Goal: Communication & Community: Ask a question

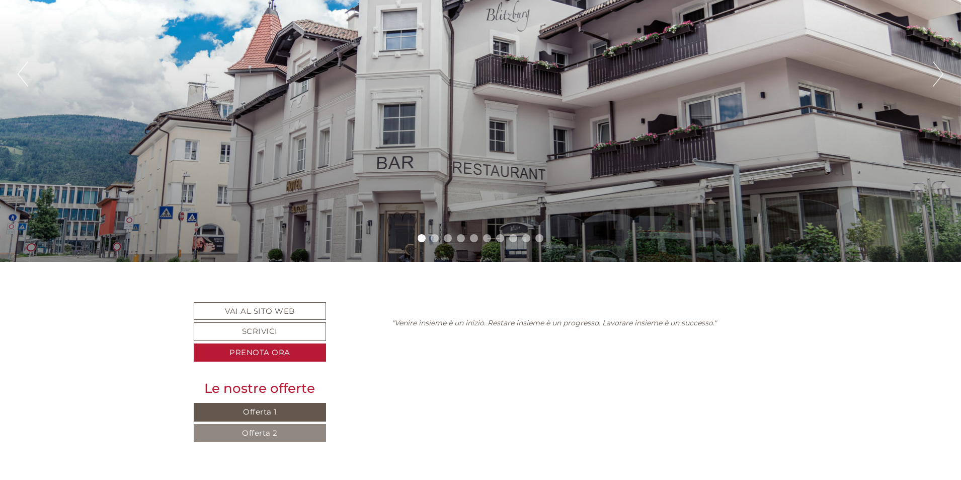
scroll to position [201, 0]
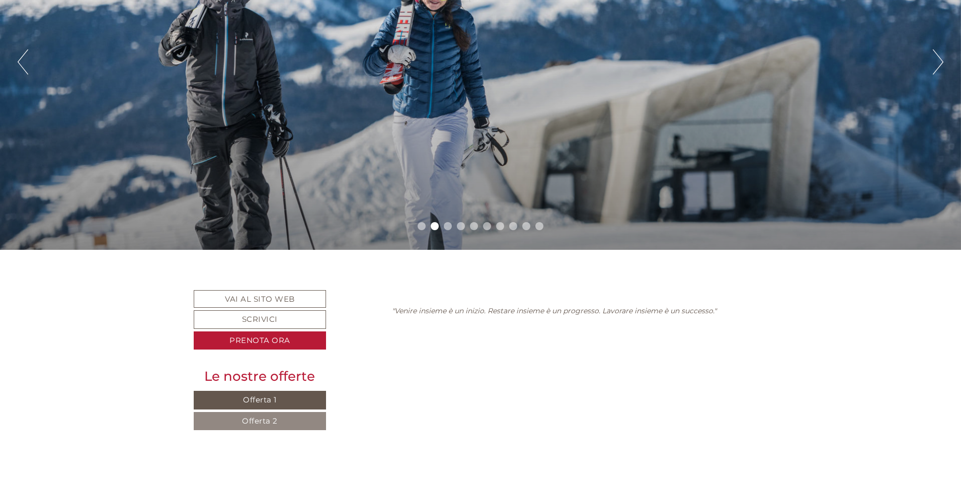
click at [939, 62] on button "Next" at bounding box center [938, 61] width 11 height 25
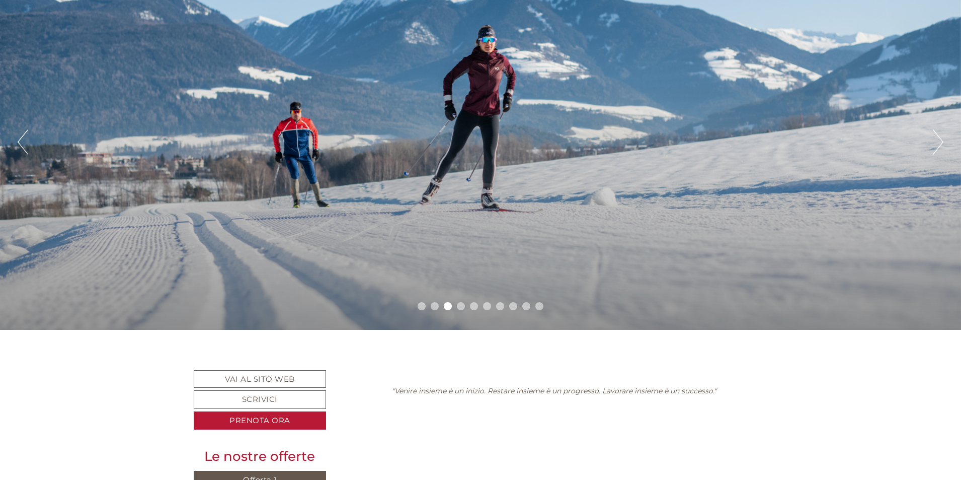
scroll to position [50, 0]
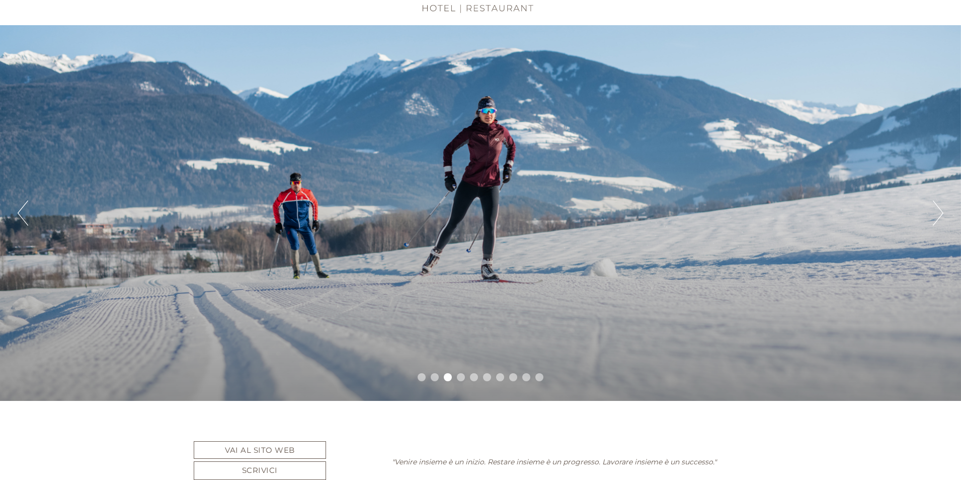
click at [938, 208] on button "Next" at bounding box center [938, 212] width 11 height 25
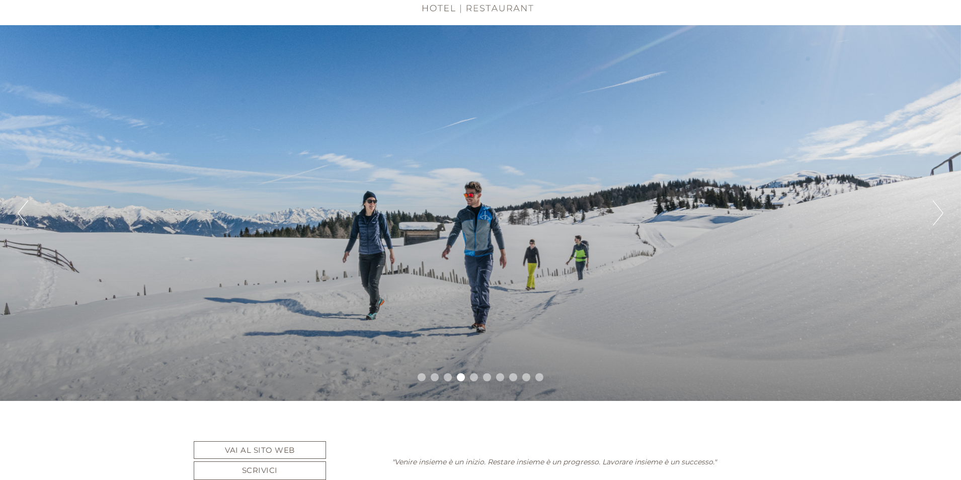
click at [938, 208] on button "Next" at bounding box center [938, 212] width 11 height 25
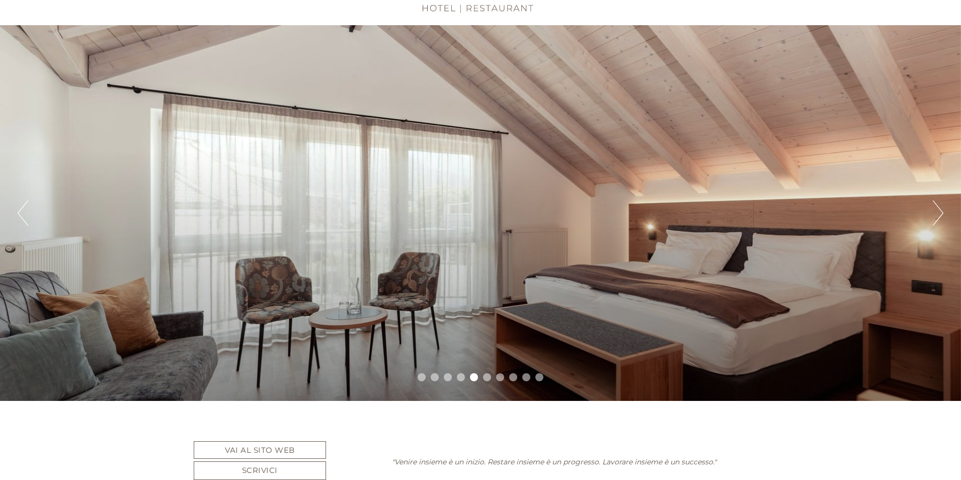
click at [938, 208] on button "Next" at bounding box center [938, 212] width 11 height 25
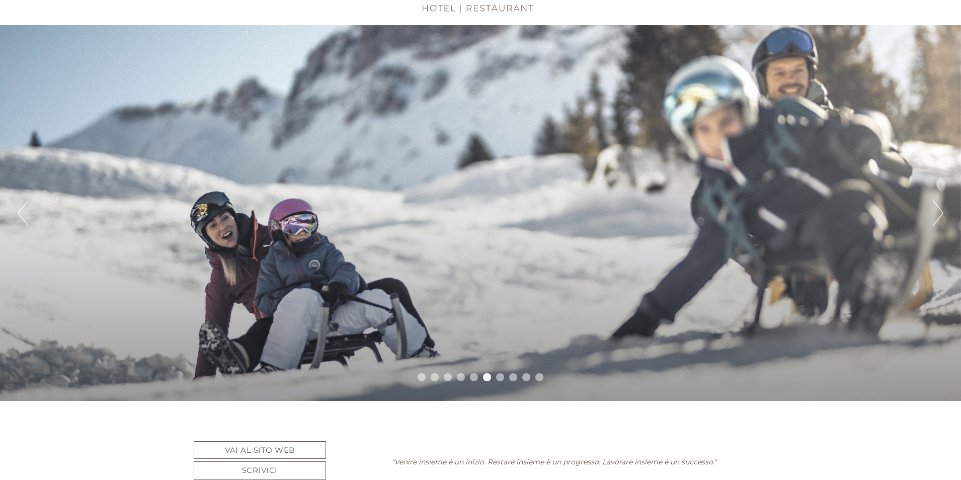
click at [938, 208] on button "Next" at bounding box center [938, 212] width 11 height 25
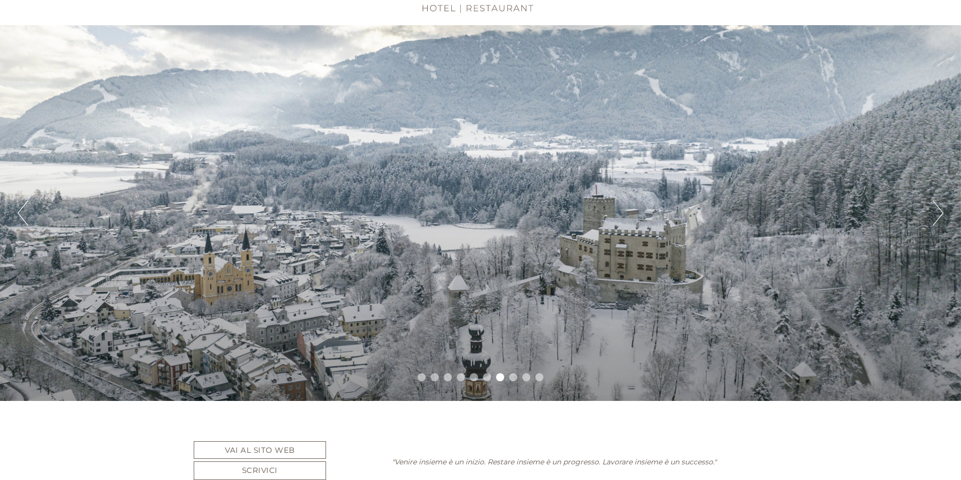
click at [938, 208] on button "Next" at bounding box center [938, 212] width 11 height 25
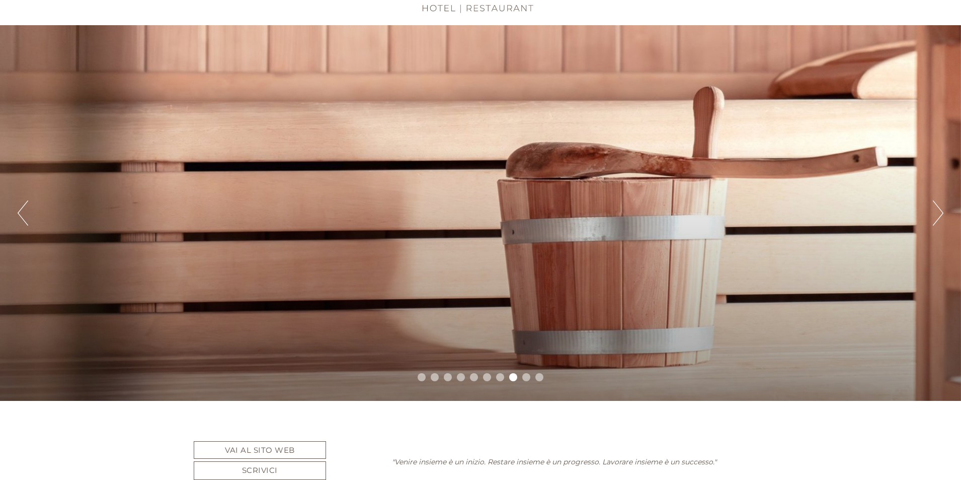
click at [938, 208] on button "Next" at bounding box center [938, 212] width 11 height 25
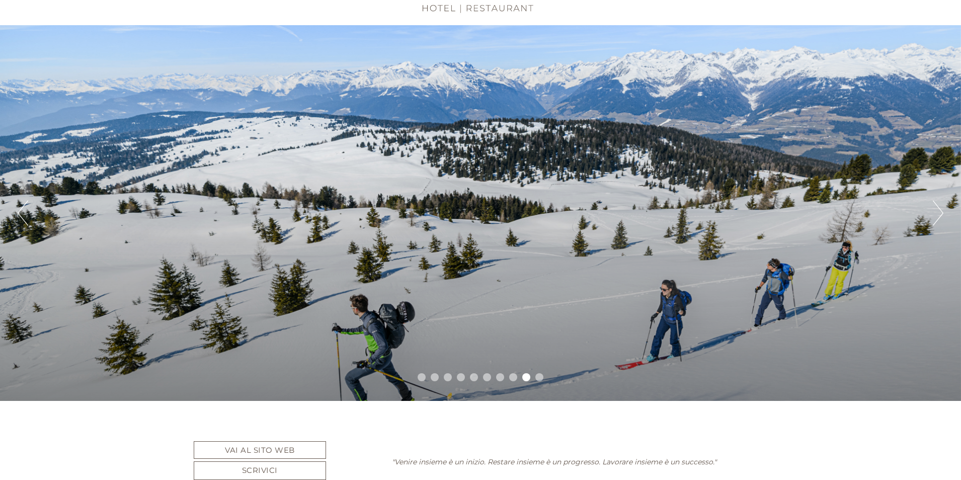
click at [938, 208] on button "Next" at bounding box center [938, 212] width 11 height 25
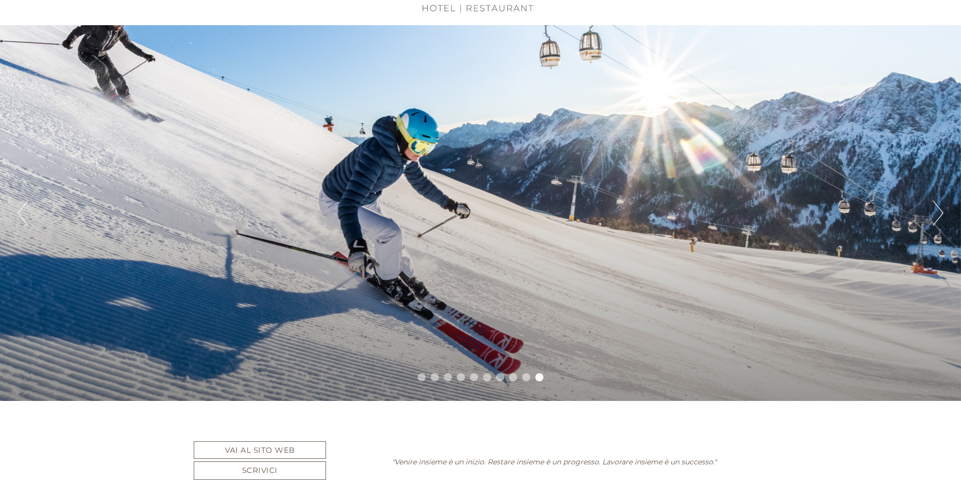
click at [938, 208] on button "Next" at bounding box center [938, 212] width 11 height 25
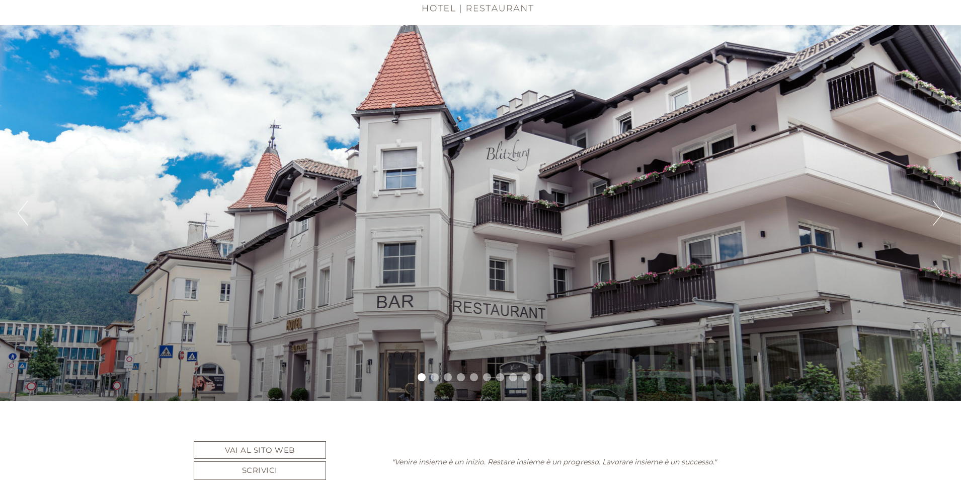
click at [938, 208] on button "Next" at bounding box center [938, 212] width 11 height 25
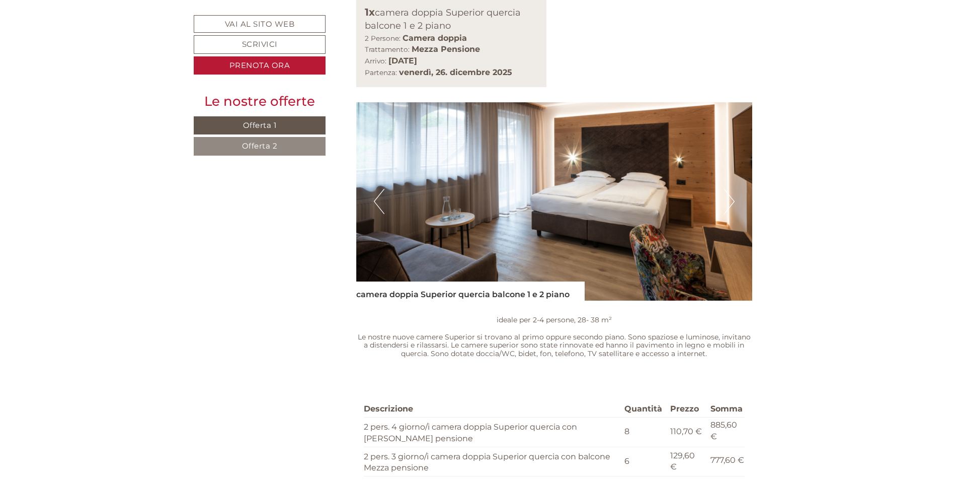
scroll to position [906, 0]
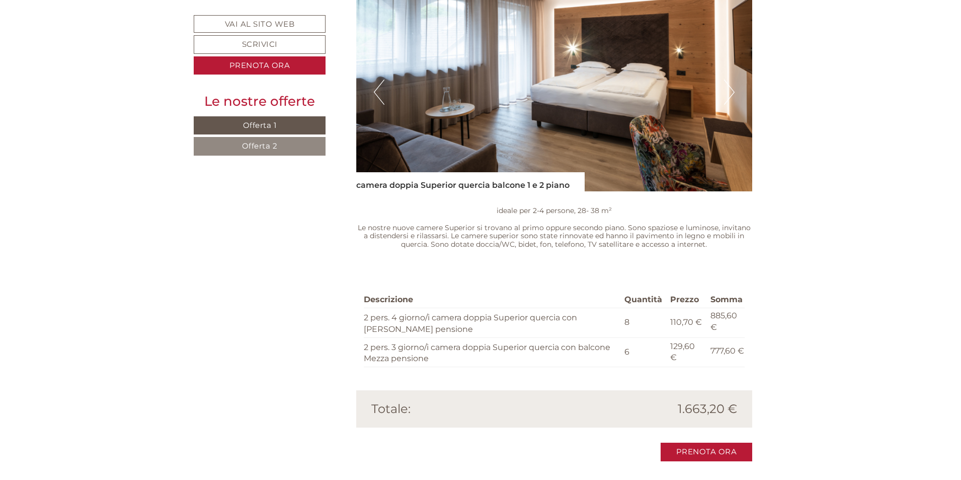
click at [250, 126] on span "Offerta 1" at bounding box center [260, 125] width 34 height 10
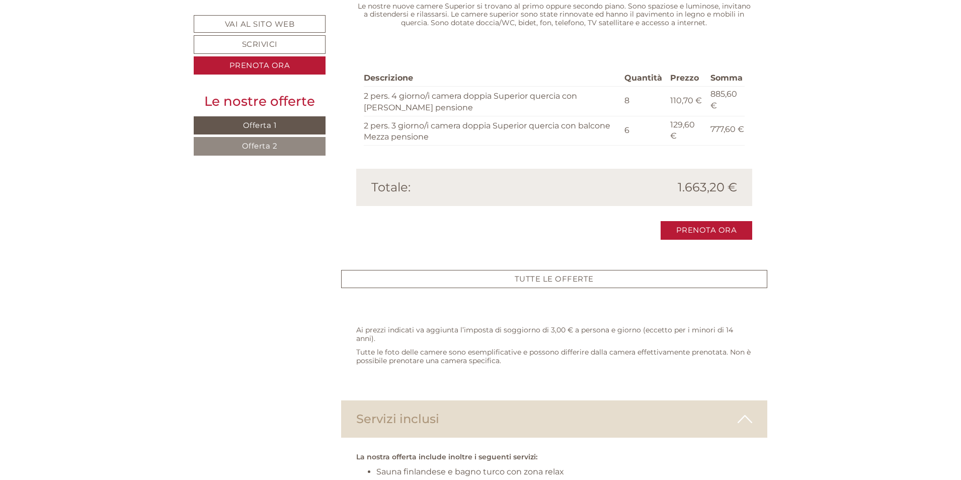
scroll to position [1198, 0]
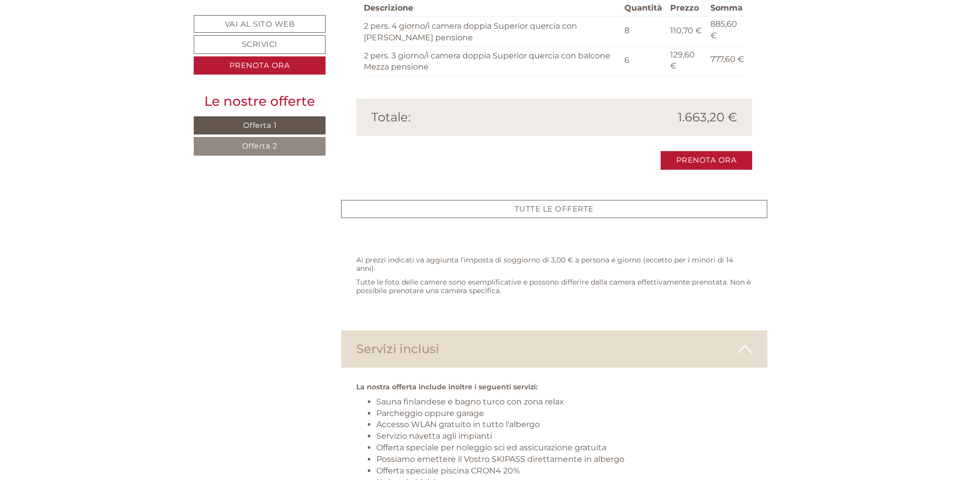
click at [259, 146] on span "Offerta 2" at bounding box center [260, 146] width 36 height 10
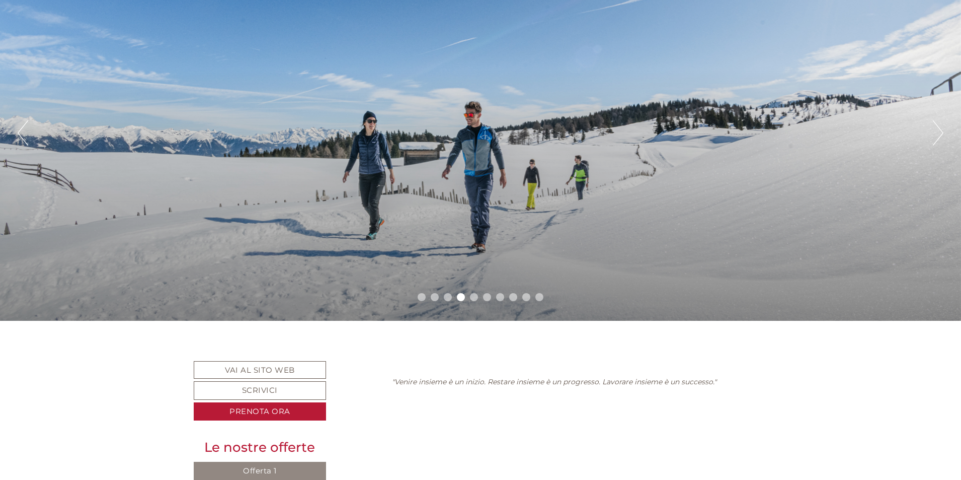
scroll to position [241, 0]
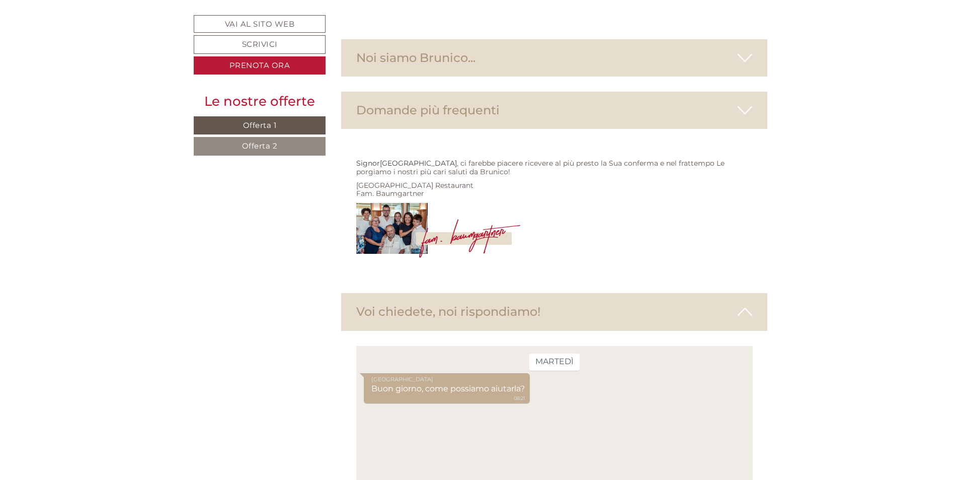
scroll to position [4077, 0]
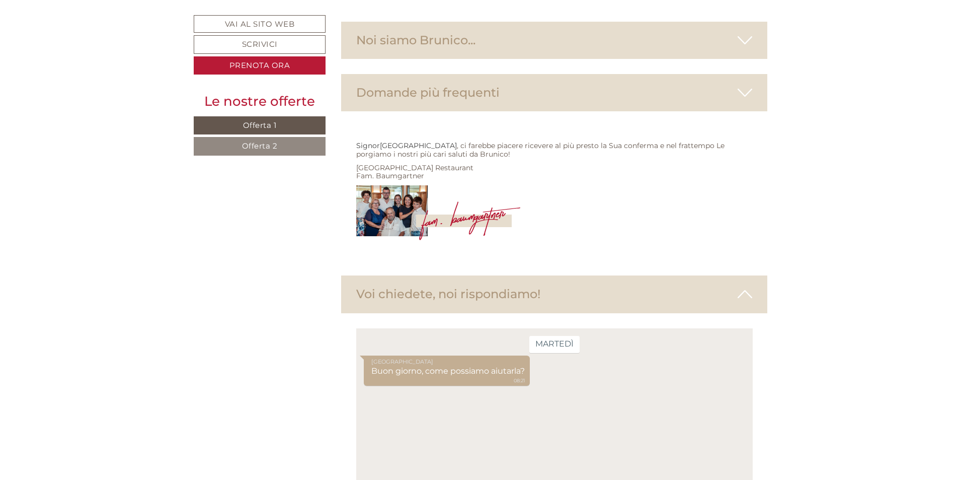
click at [417, 398] on div "[DATE] Hotel Blitzburg Buon giorno, come possiamo aiutarla? 08:21" at bounding box center [554, 425] width 397 height 195
click at [548, 369] on div "[GEOGRAPHIC_DATA] Buon giorno, come possiamo aiutarla? 08:21" at bounding box center [554, 371] width 382 height 33
click at [511, 371] on div "[GEOGRAPHIC_DATA] Buon giorno, come possiamo aiutarla? 08:21" at bounding box center [446, 370] width 166 height 31
click at [456, 372] on div "[GEOGRAPHIC_DATA] Buon giorno, come possiamo aiutarla? 08:21" at bounding box center [446, 370] width 166 height 31
click at [429, 426] on div "[DATE] Hotel Blitzburg Buon giorno, come possiamo aiutarla? 08:21" at bounding box center [554, 425] width 397 height 195
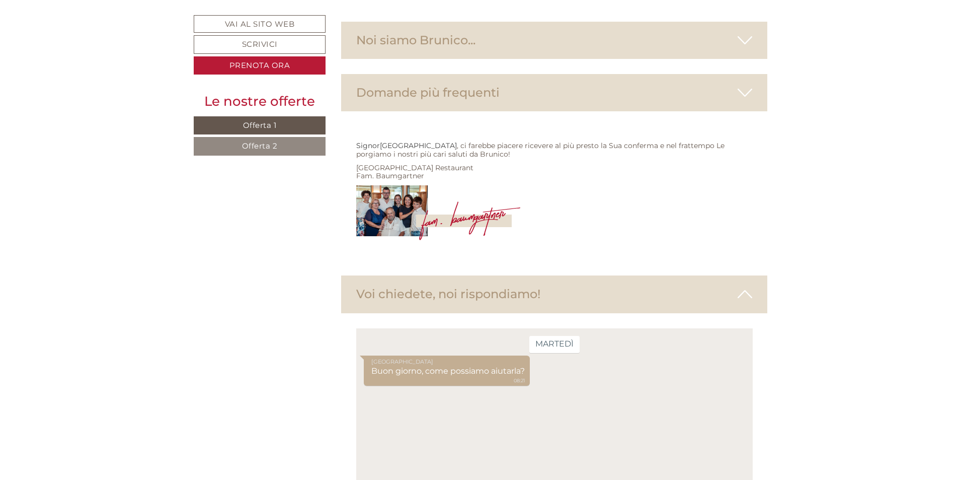
drag, startPoint x: 498, startPoint y: 561, endPoint x: 682, endPoint y: 493, distance: 196.1
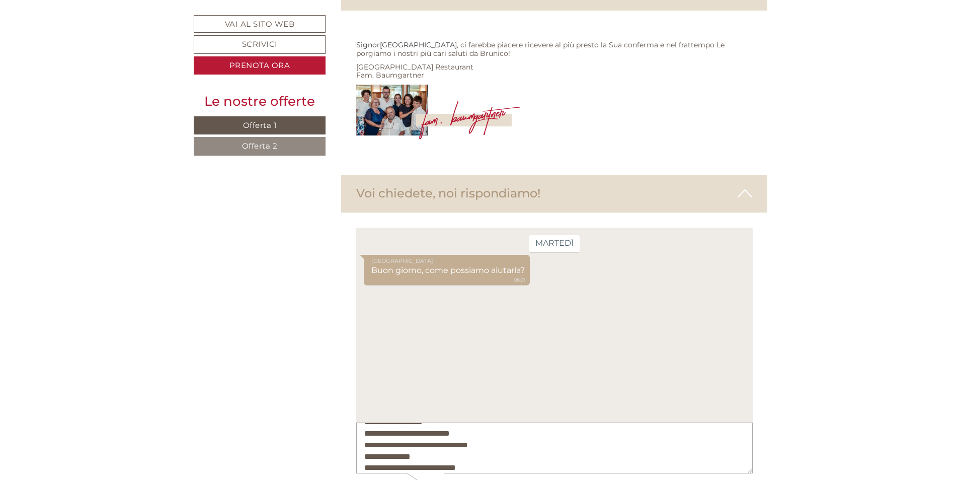
scroll to position [37, 0]
type textarea "**********"
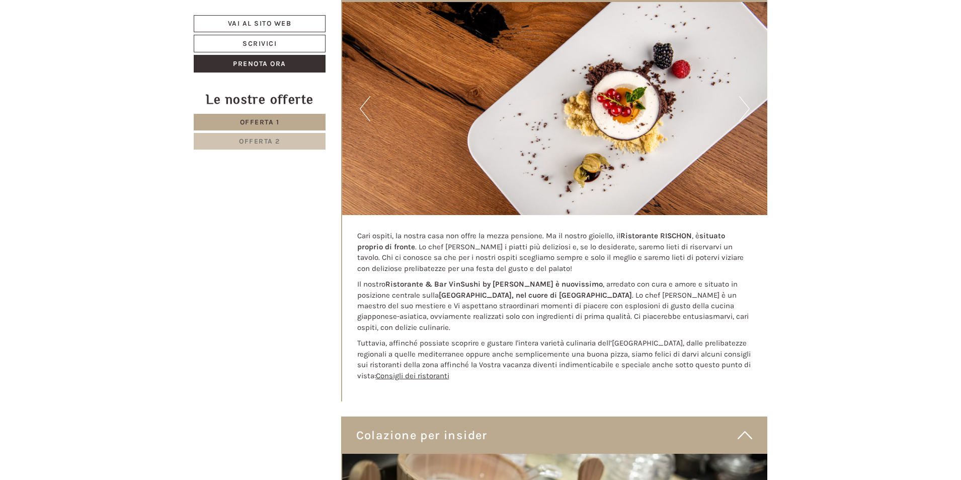
scroll to position [5234, 0]
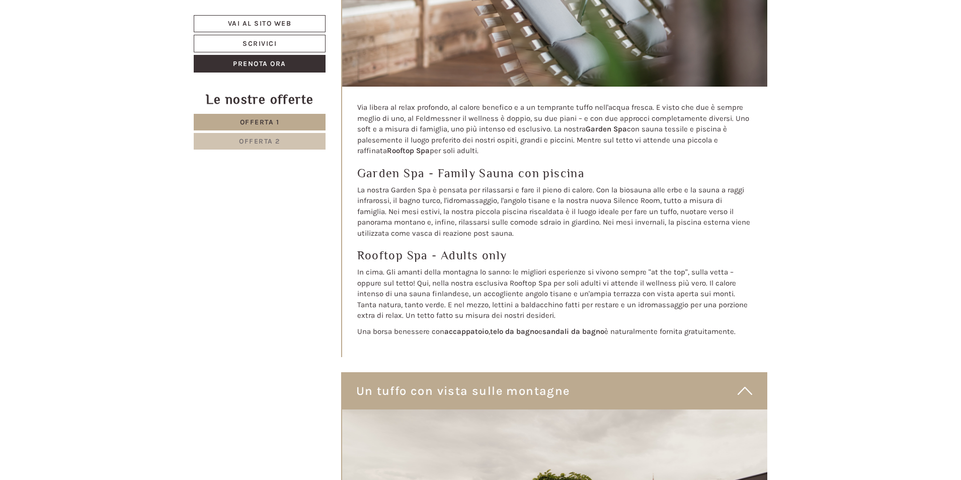
scroll to position [6030, 0]
